Goal: Find specific page/section: Find specific page/section

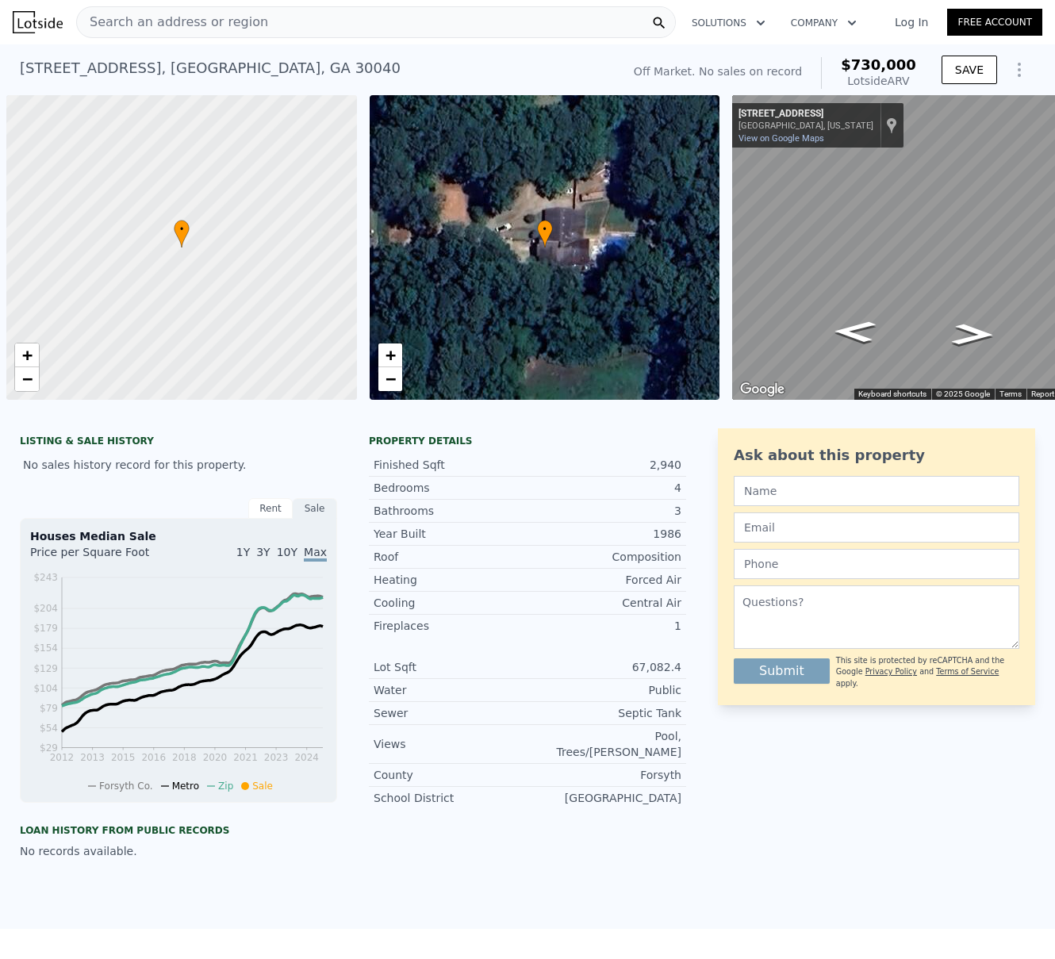
scroll to position [0, 1320]
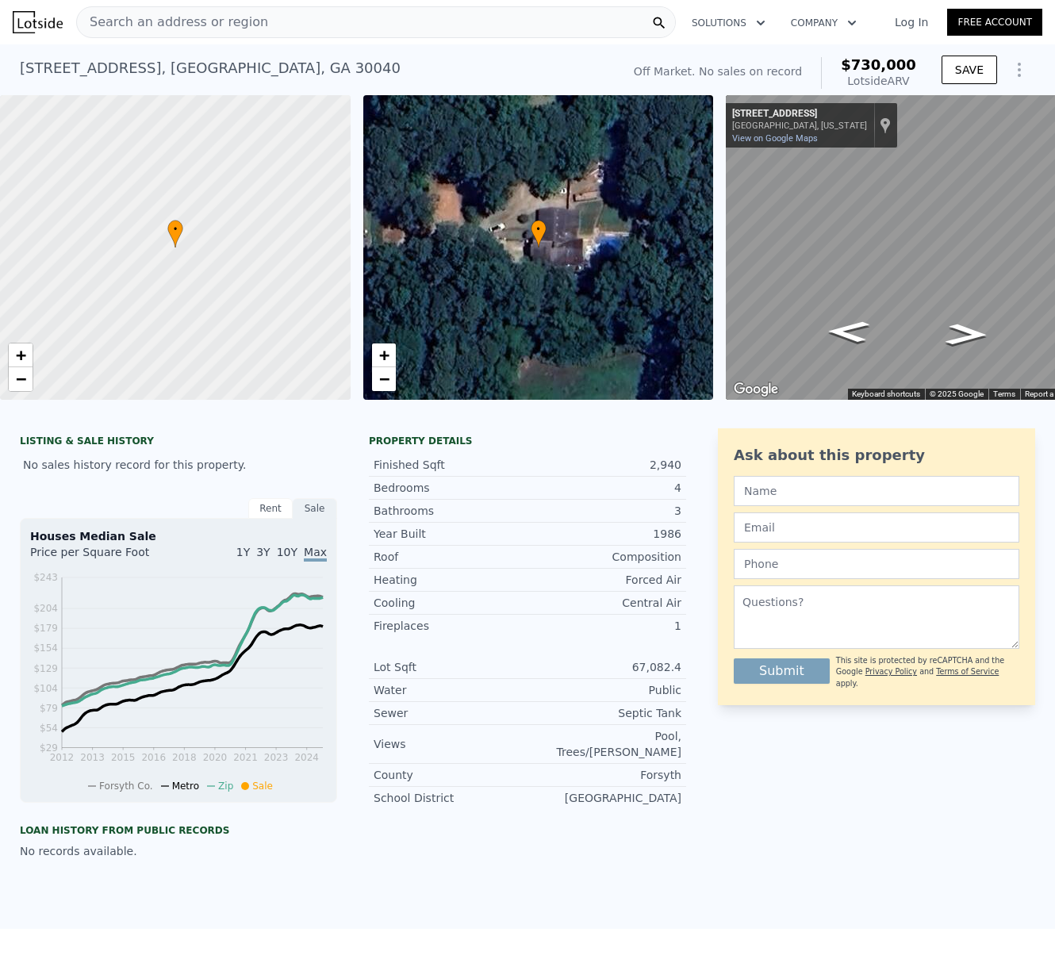
click at [282, 33] on div "Search an address or region" at bounding box center [376, 22] width 600 height 32
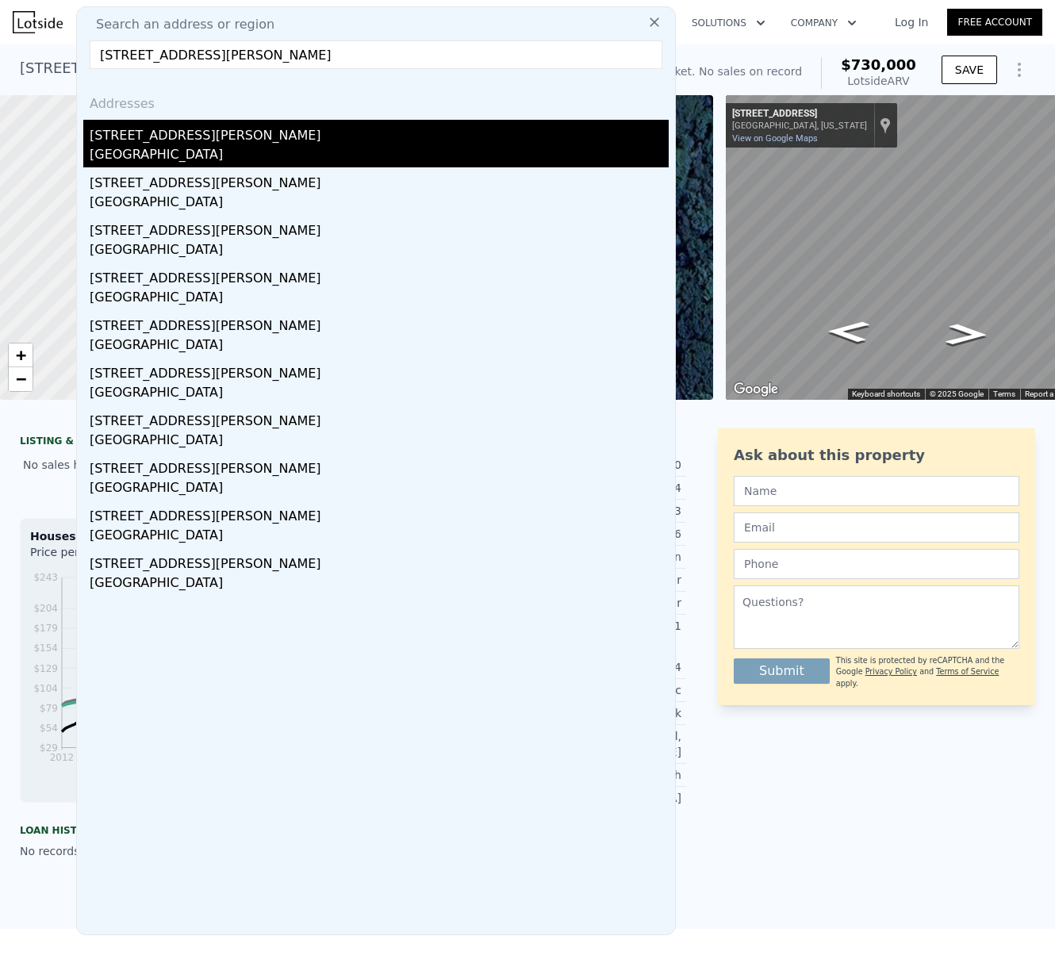
type input "[STREET_ADDRESS][PERSON_NAME]"
click at [172, 140] on div "[STREET_ADDRESS][PERSON_NAME]" at bounding box center [379, 132] width 579 height 25
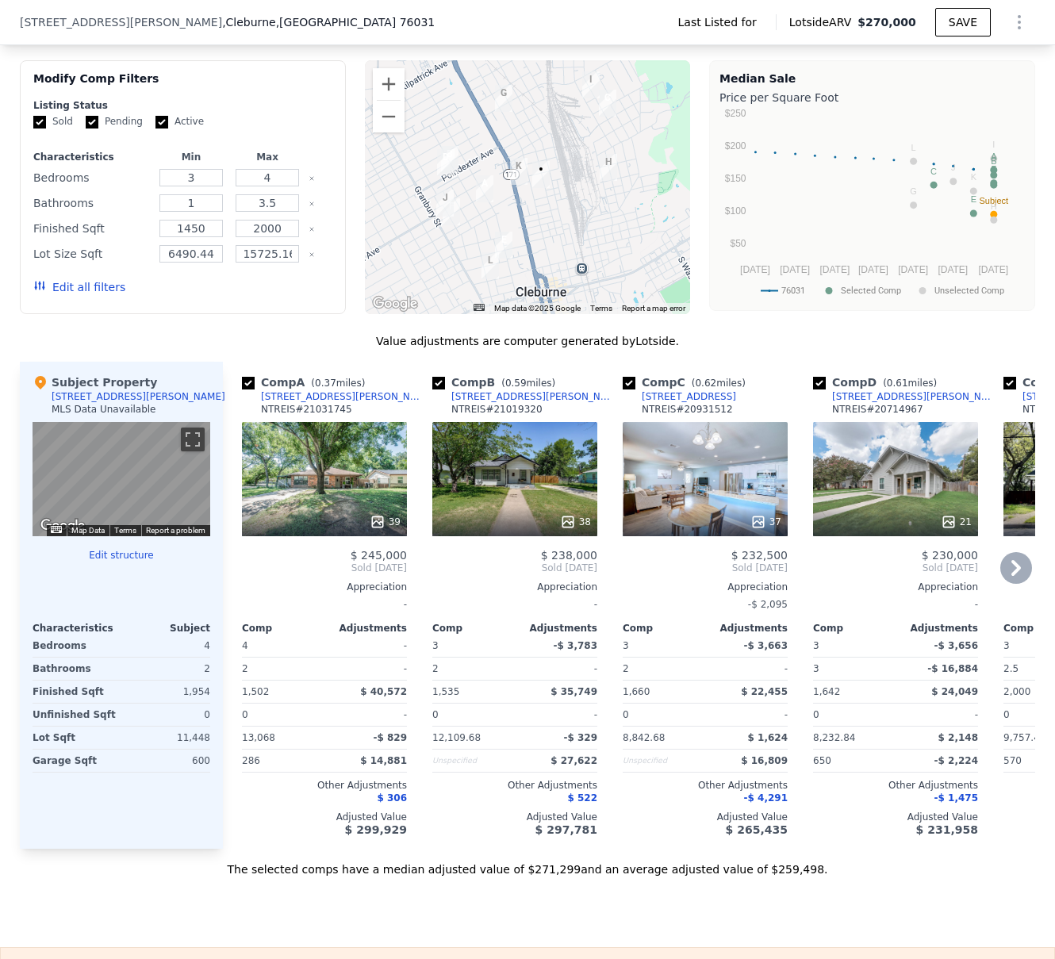
scroll to position [944, 0]
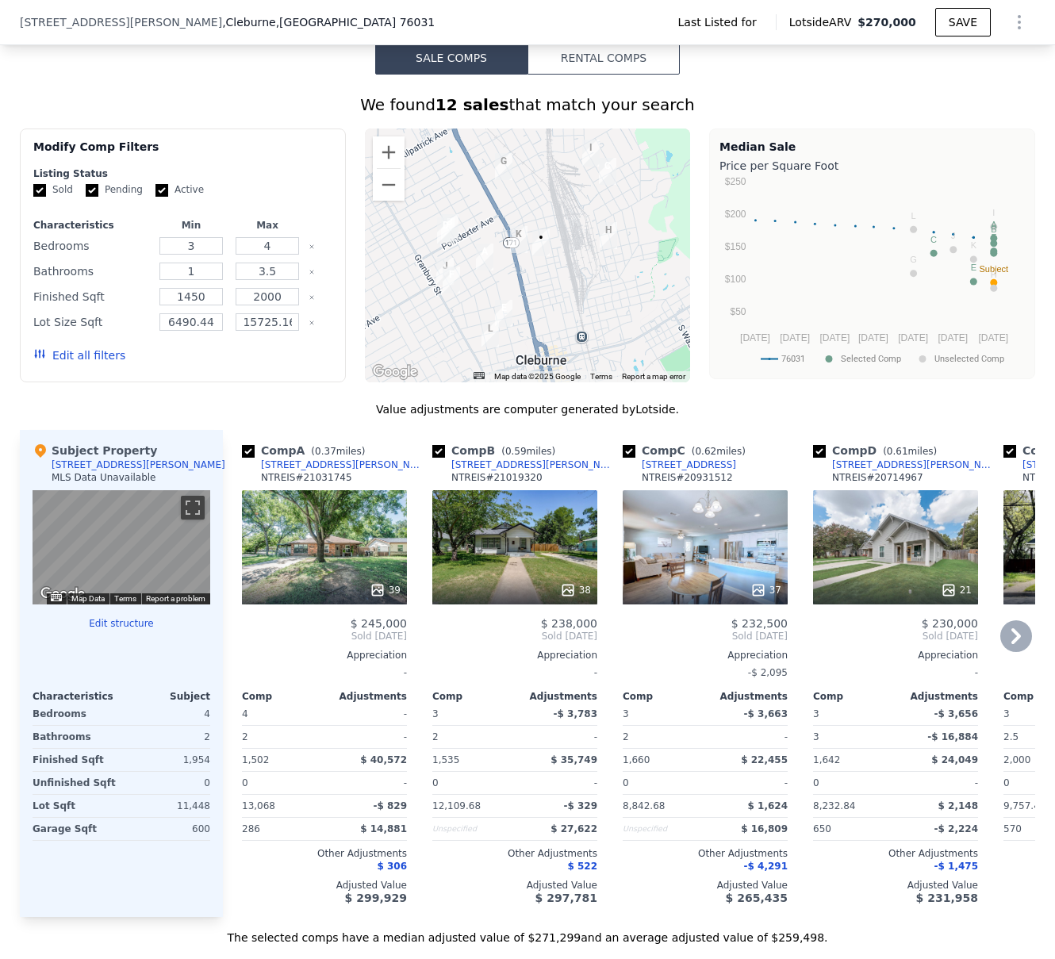
click at [536, 530] on div "38" at bounding box center [514, 547] width 165 height 114
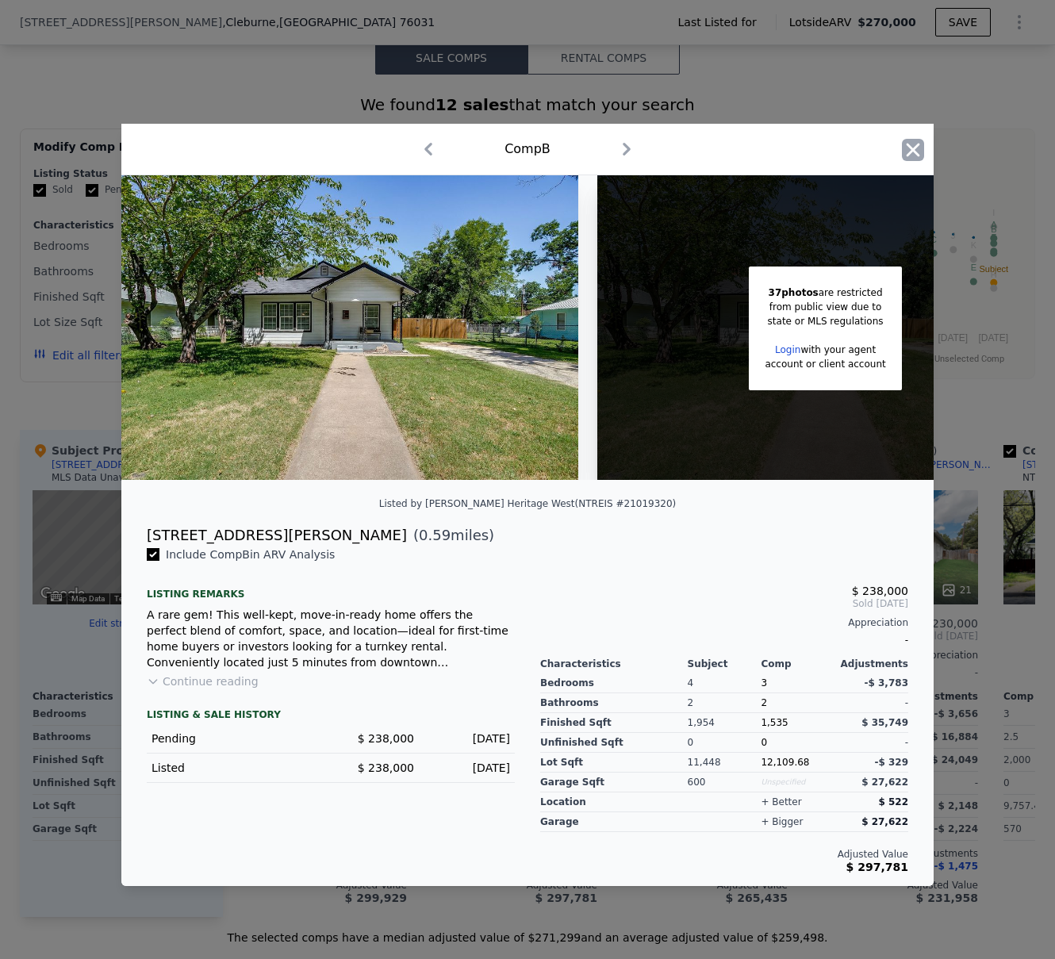
click at [910, 148] on icon "button" at bounding box center [913, 149] width 13 height 13
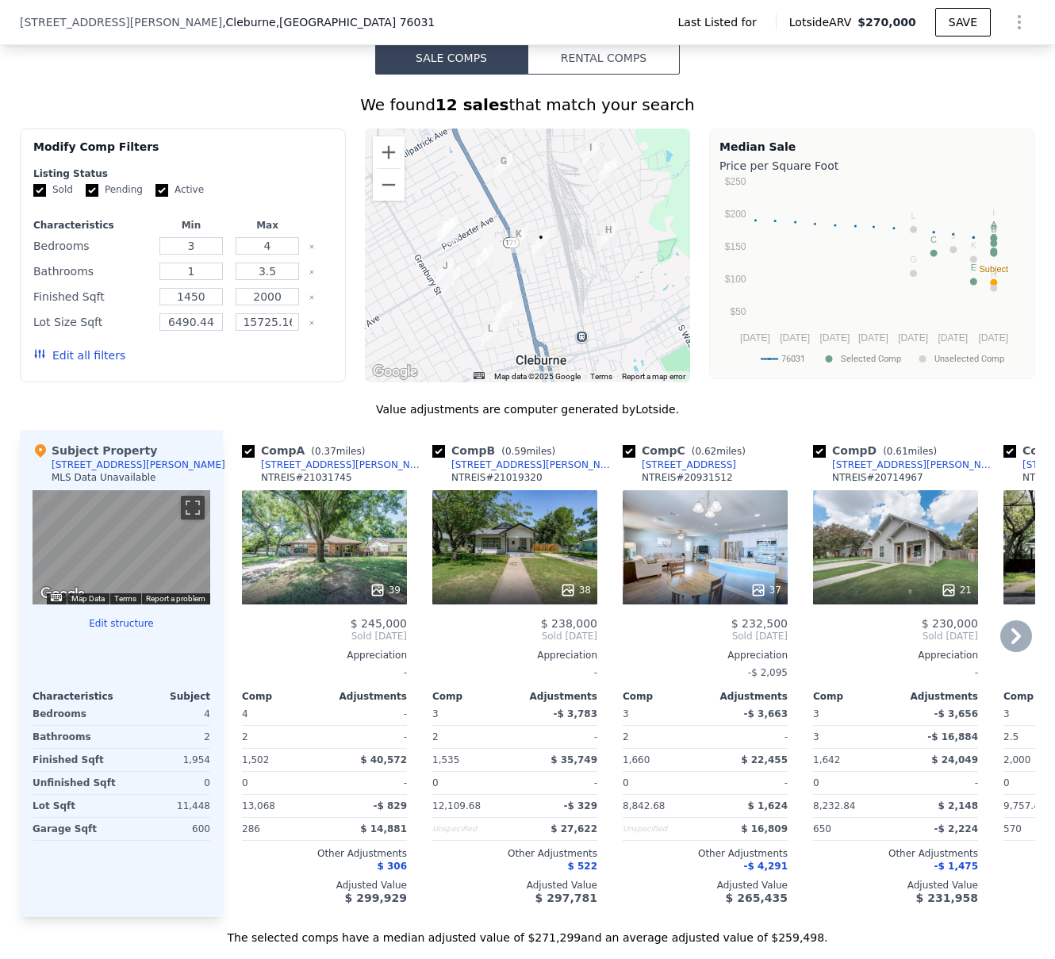
click at [689, 549] on div "37" at bounding box center [705, 547] width 165 height 114
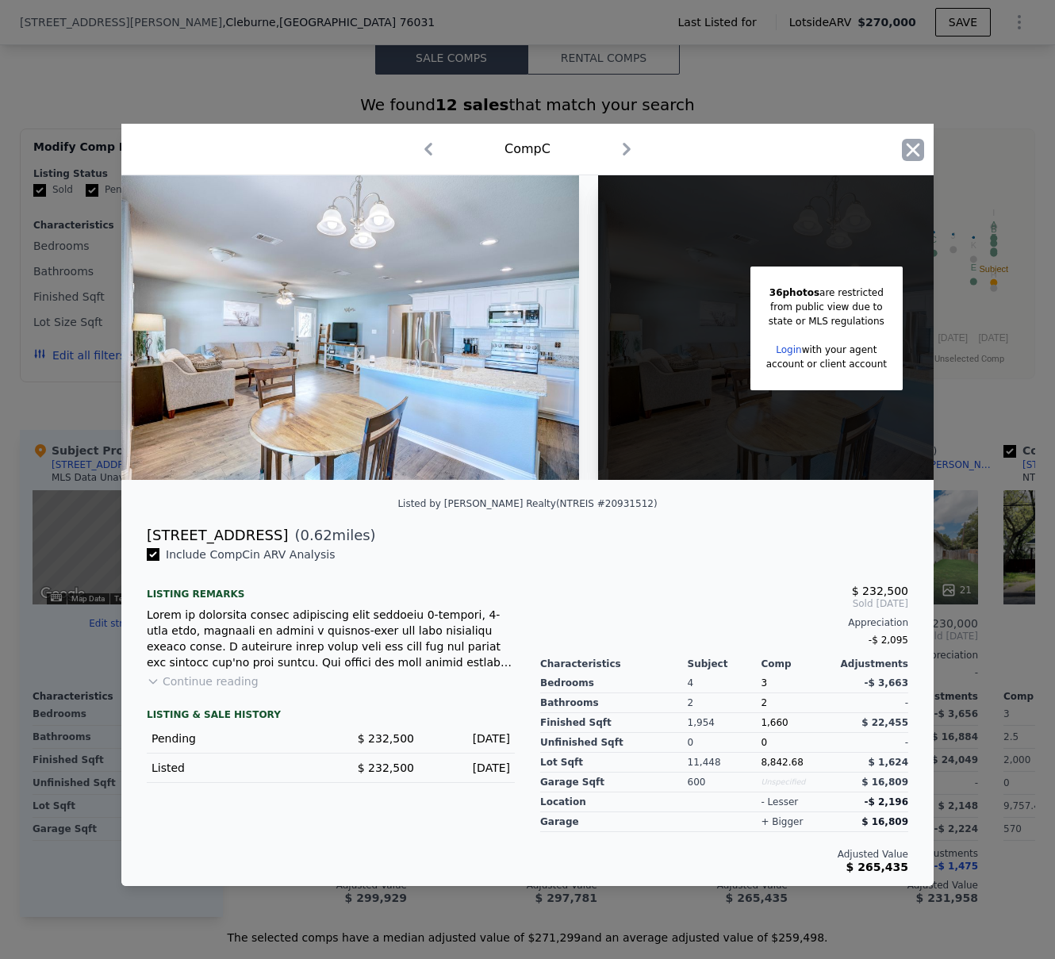
click at [913, 143] on icon "button" at bounding box center [913, 149] width 13 height 13
